Goal: Find specific page/section: Find specific page/section

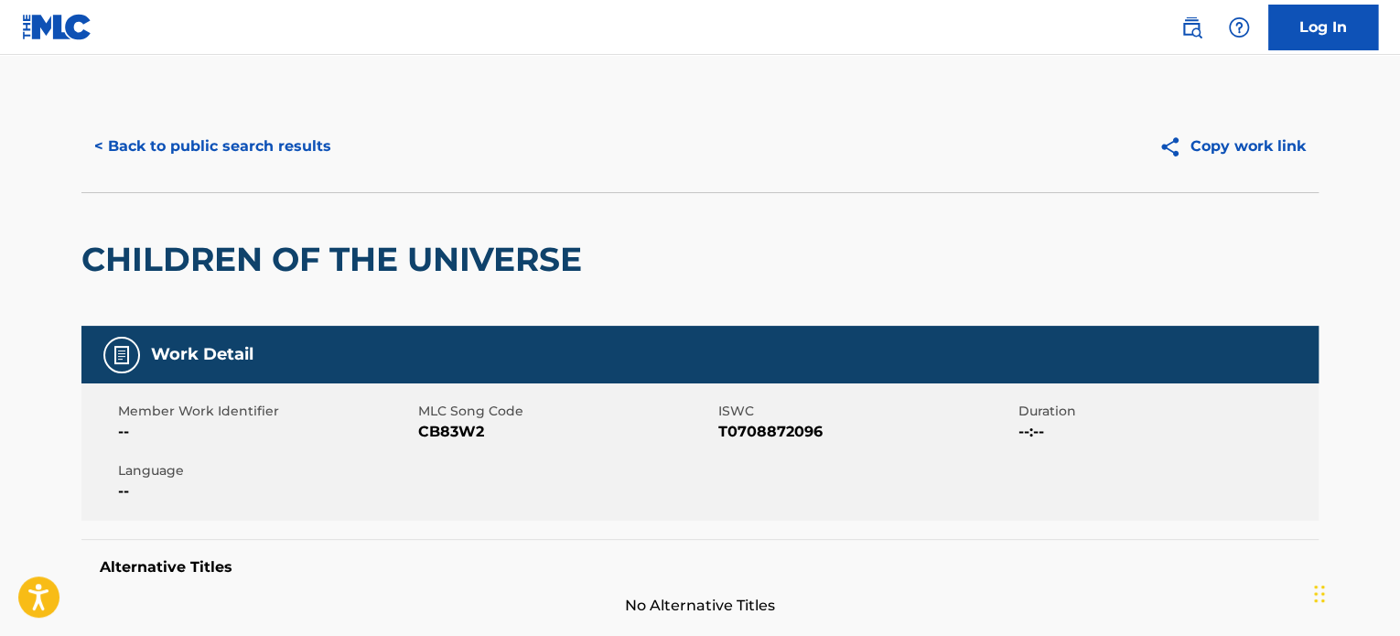
click at [200, 131] on button "< Back to public search results" at bounding box center [212, 147] width 263 height 46
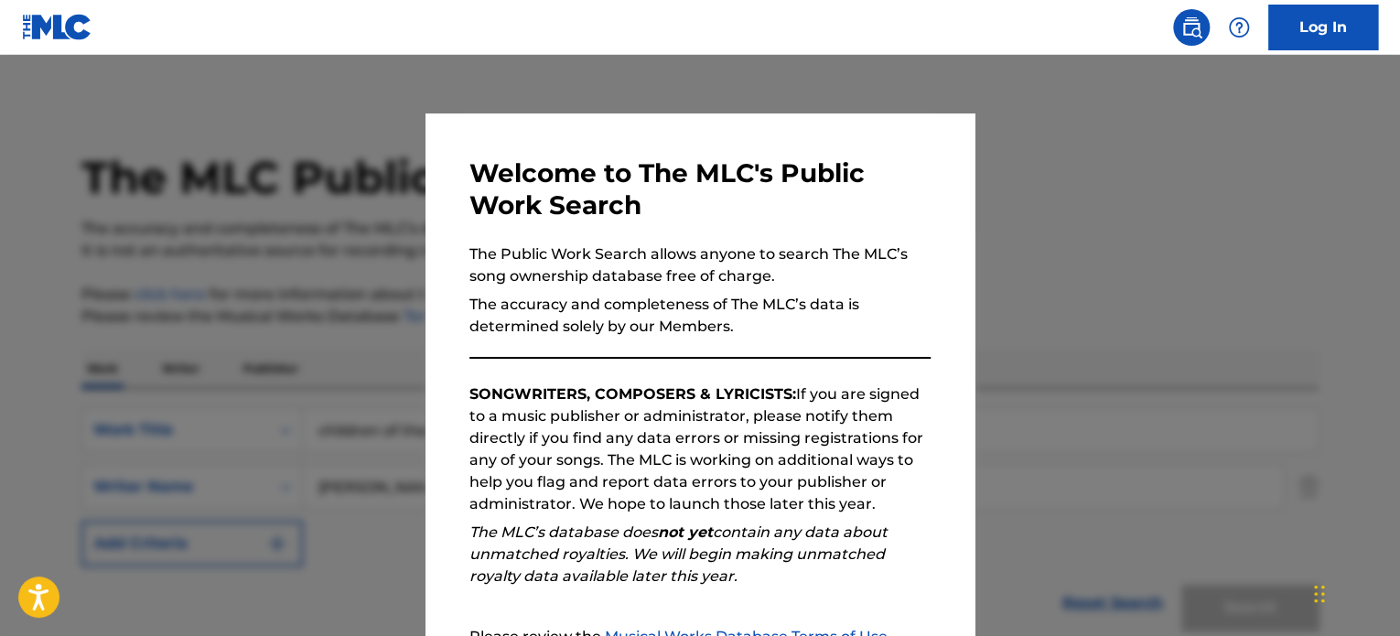
scroll to position [284, 0]
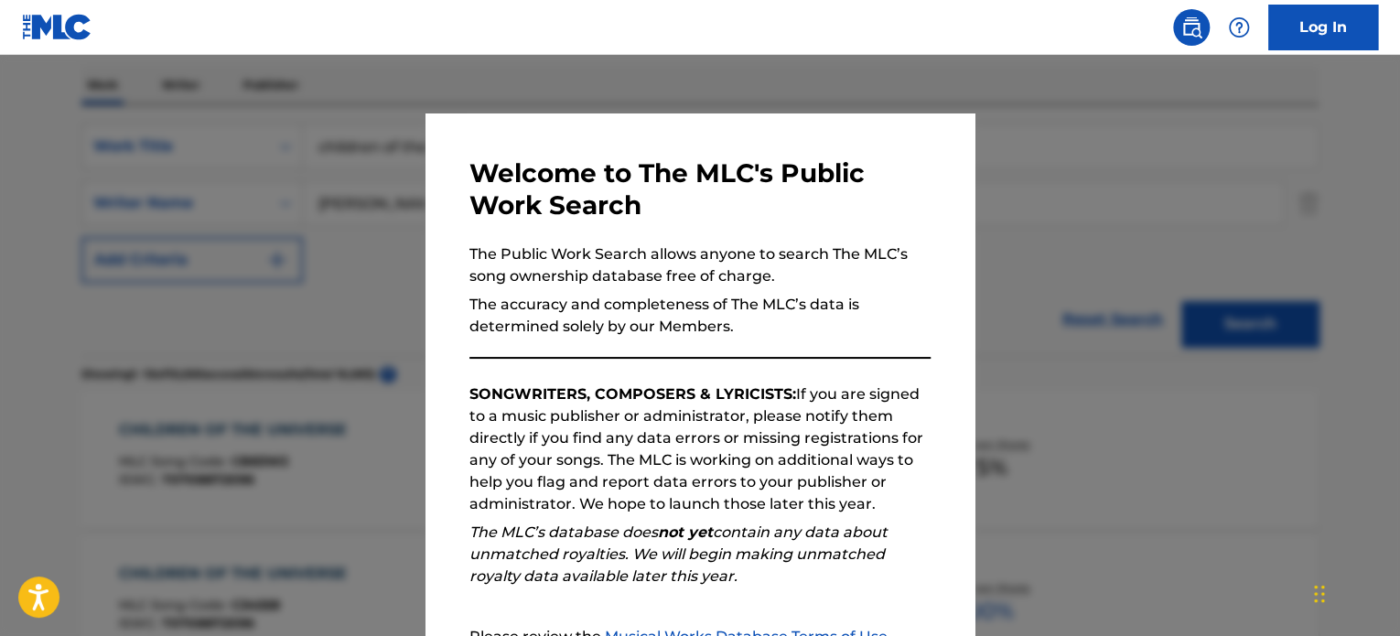
drag, startPoint x: 307, startPoint y: 369, endPoint x: 717, endPoint y: 334, distance: 412.4
click at [309, 365] on div at bounding box center [700, 373] width 1400 height 636
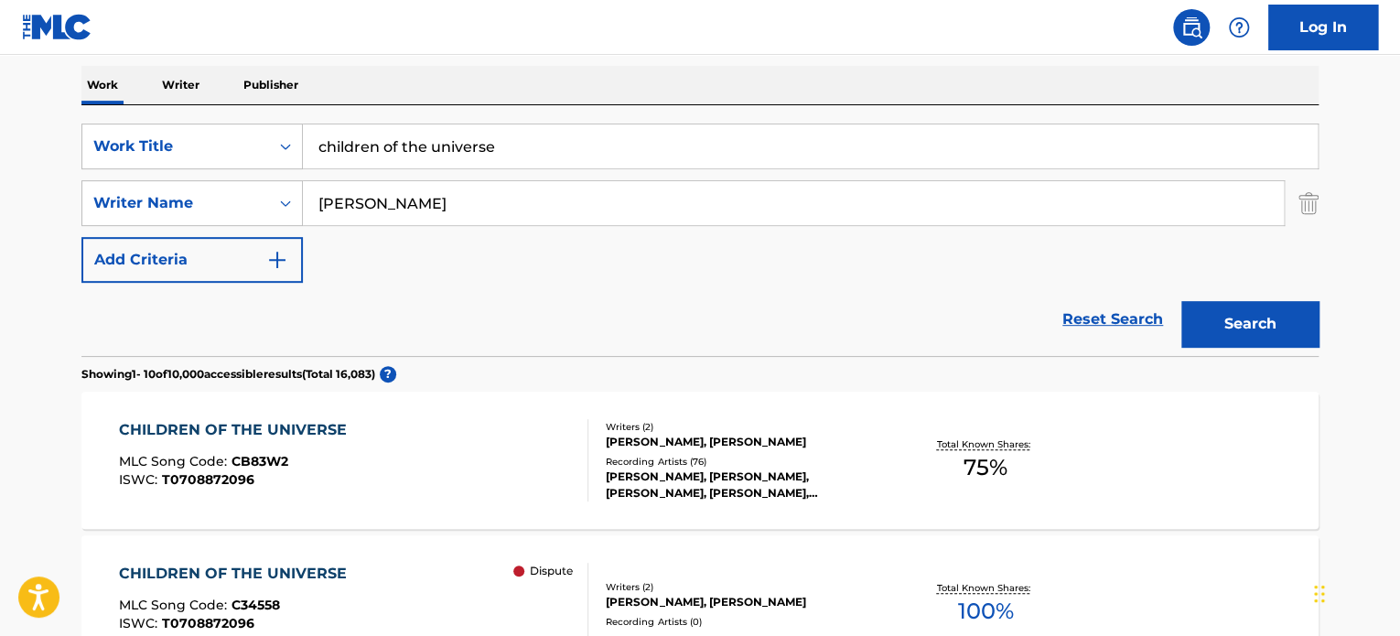
drag, startPoint x: 521, startPoint y: 142, endPoint x: -4, endPoint y: 88, distance: 527.2
click at [0, 88] on html "Accessibility Screen-Reader Guide, Feedback, and Issue Reporting | New window C…" at bounding box center [700, 34] width 1400 height 636
type input "flight (the higher we fly)"
click at [1285, 310] on button "Search" at bounding box center [1249, 324] width 137 height 46
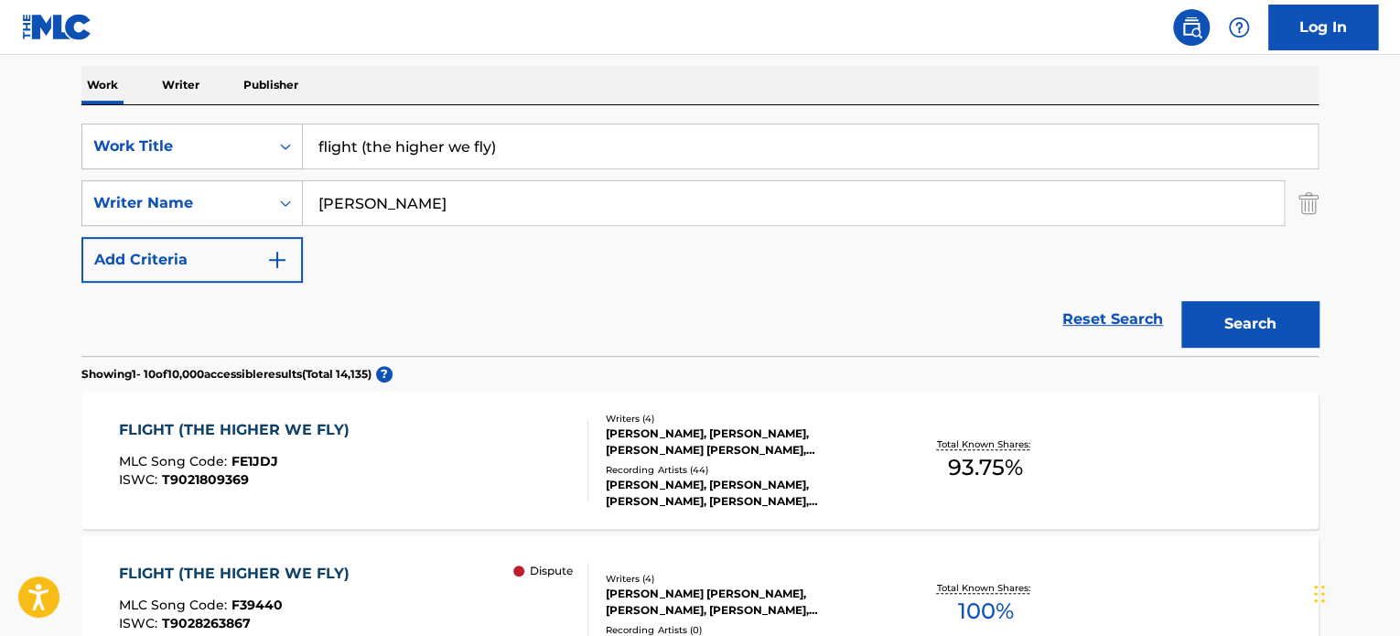
click at [464, 450] on div "FLIGHT (THE HIGHER WE FLY) MLC Song Code : FE1JDJ ISWC : T9021809369" at bounding box center [354, 460] width 470 height 82
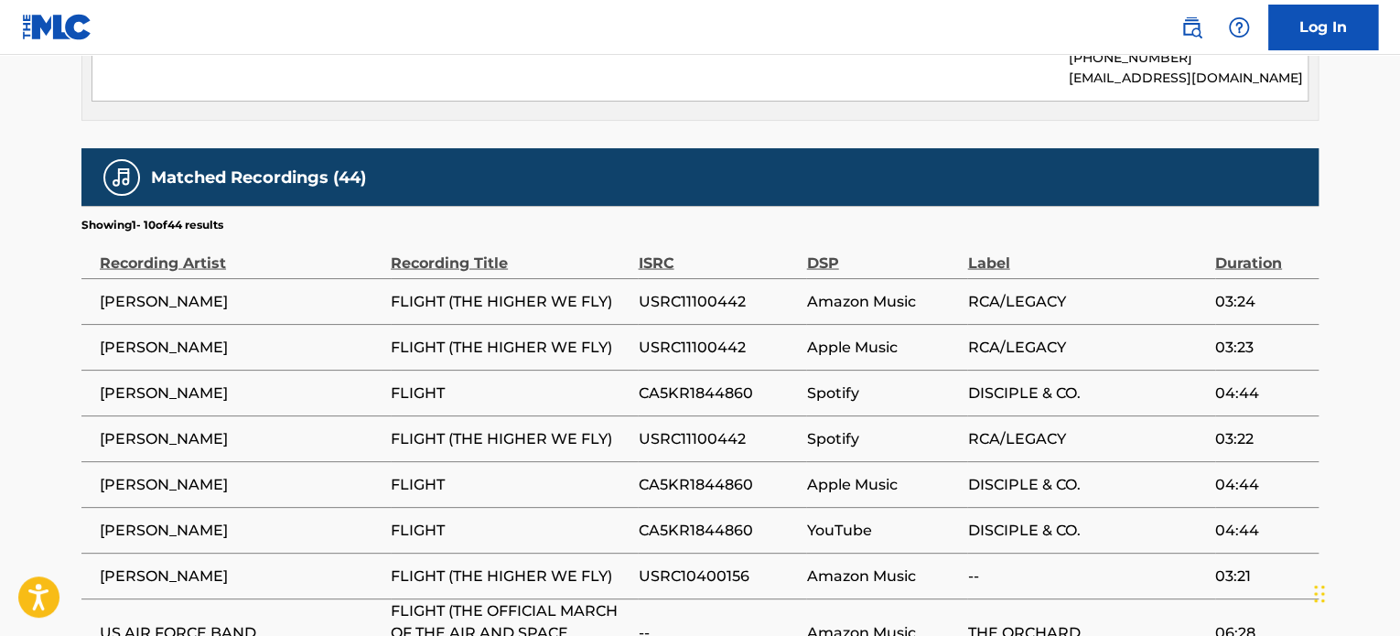
scroll to position [1661, 0]
